Goal: Communication & Community: Connect with others

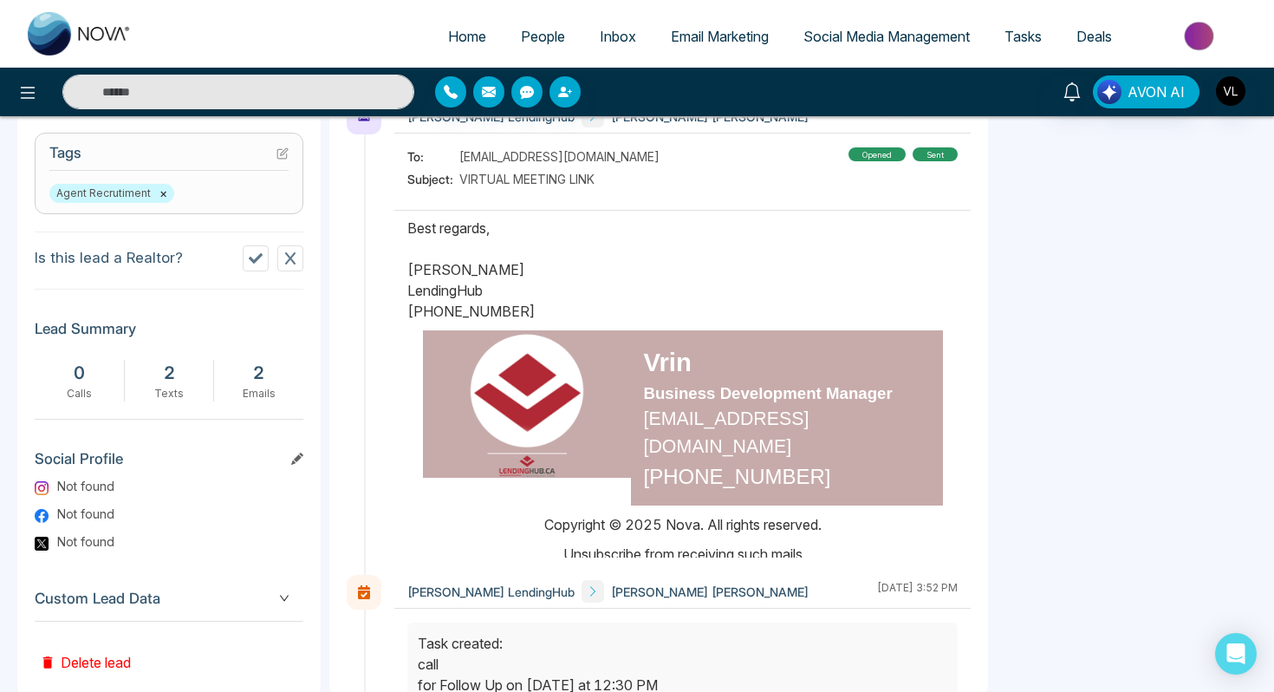
scroll to position [130, 0]
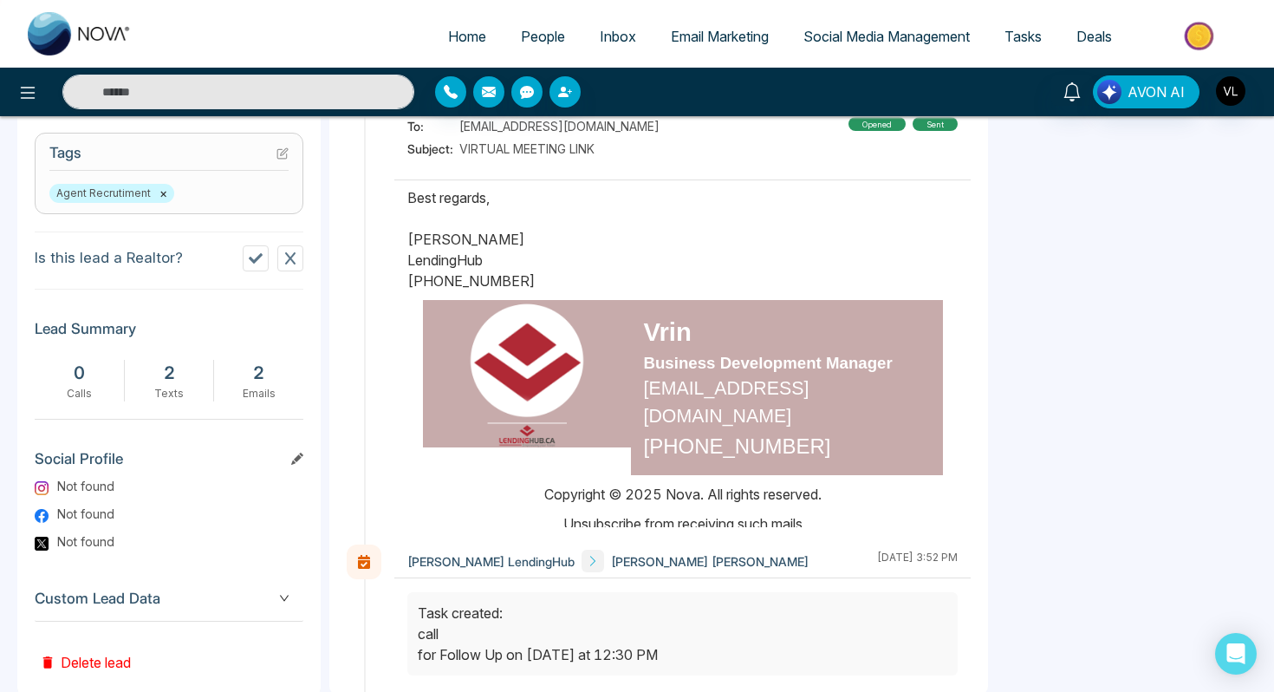
click at [527, 415] on img at bounding box center [526, 373] width 147 height 147
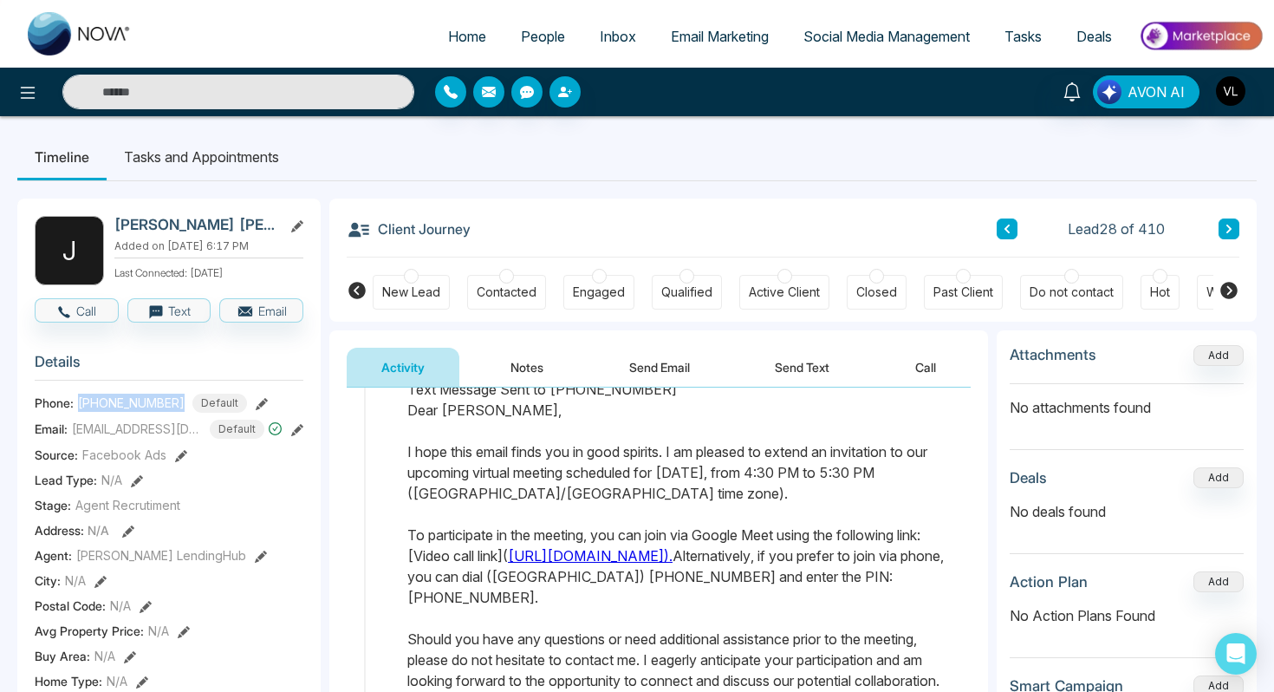
scroll to position [80, 0]
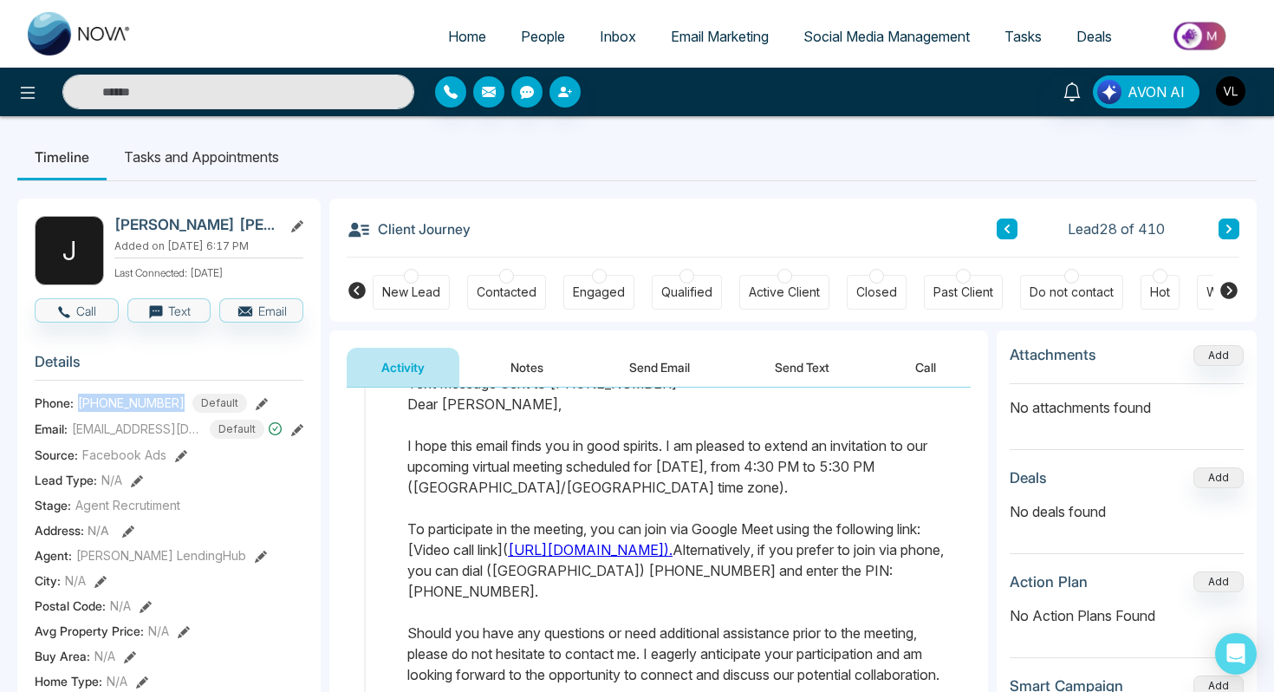
click at [537, 355] on button "Notes" at bounding box center [527, 366] width 102 height 39
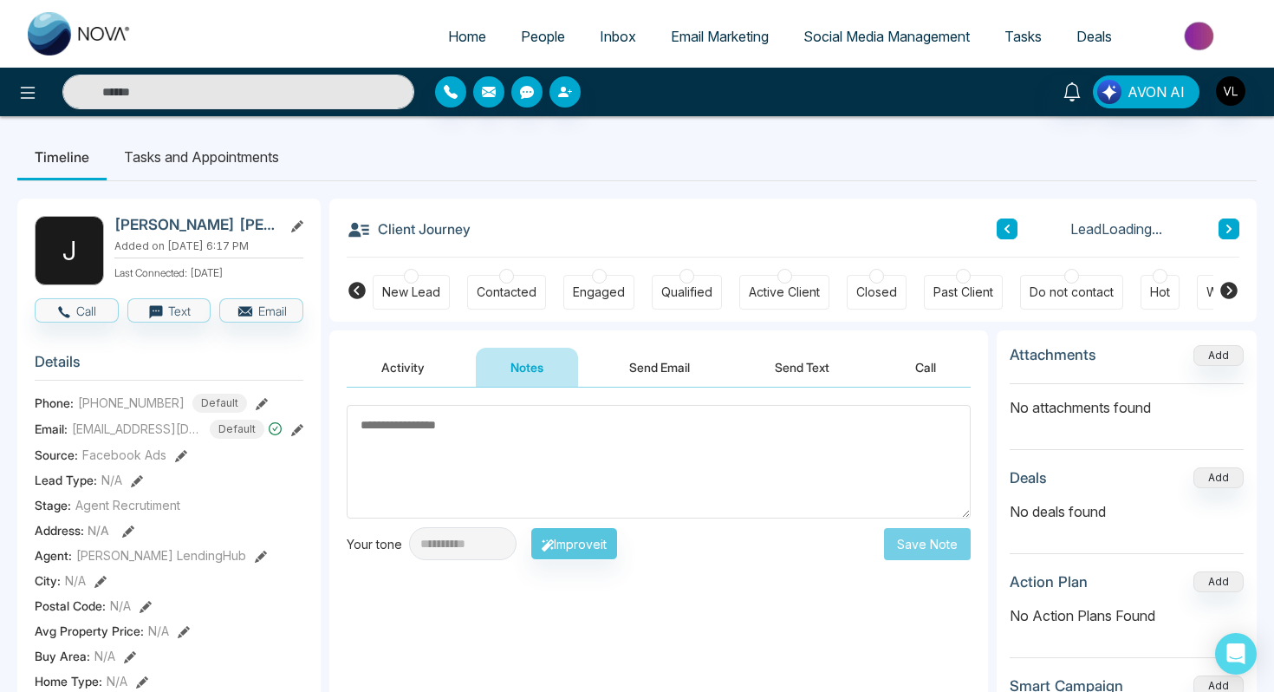
click at [615, 366] on button "Send Email" at bounding box center [659, 366] width 130 height 39
